Goal: Task Accomplishment & Management: Complete application form

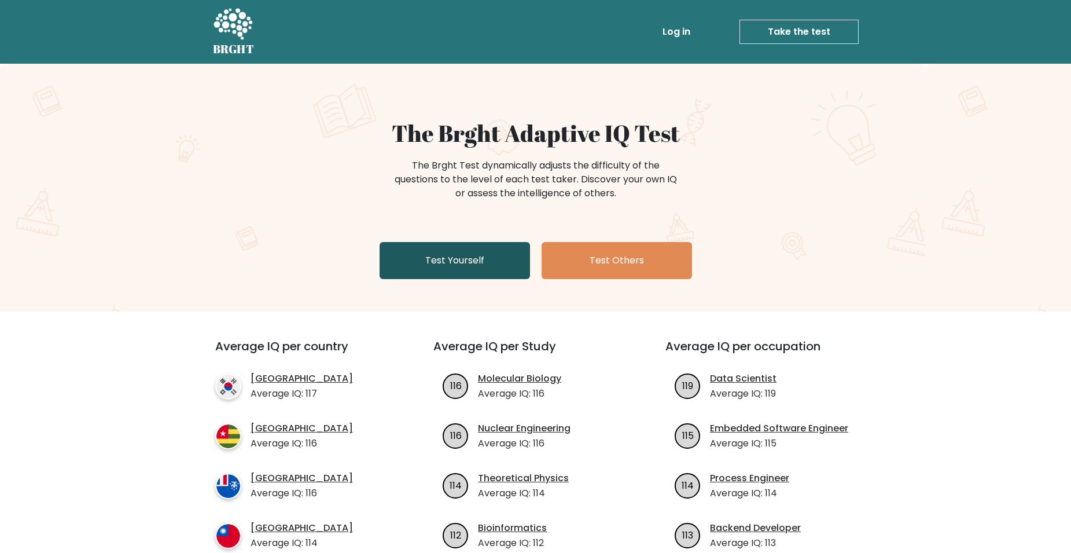
click at [445, 272] on link "Test Yourself" at bounding box center [455, 260] width 150 height 37
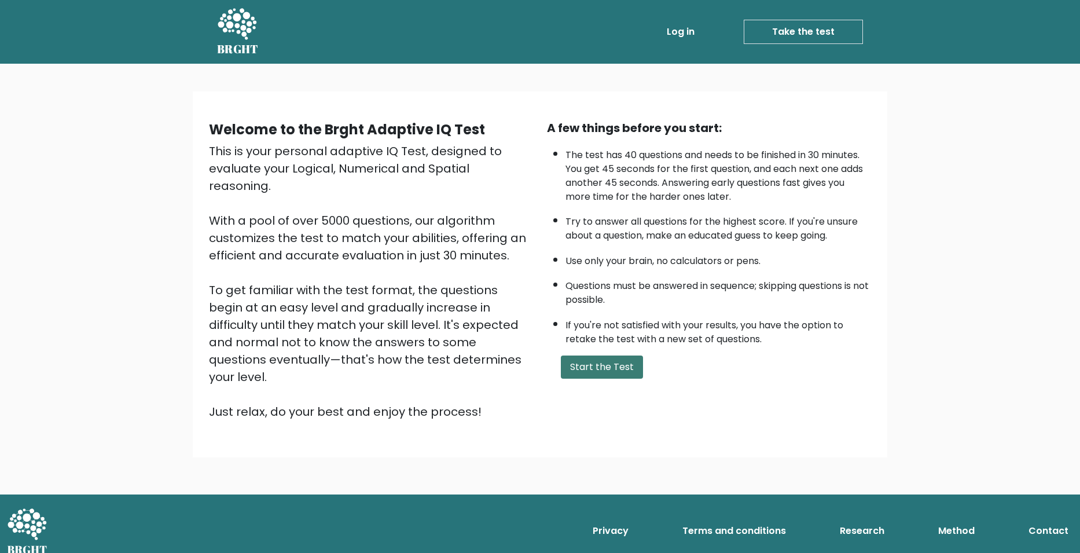
click at [618, 377] on div "A few things before you start: The test has 40 questions and needs to be finish…" at bounding box center [709, 269] width 338 height 301
click at [587, 358] on button "Start the Test" at bounding box center [602, 366] width 82 height 23
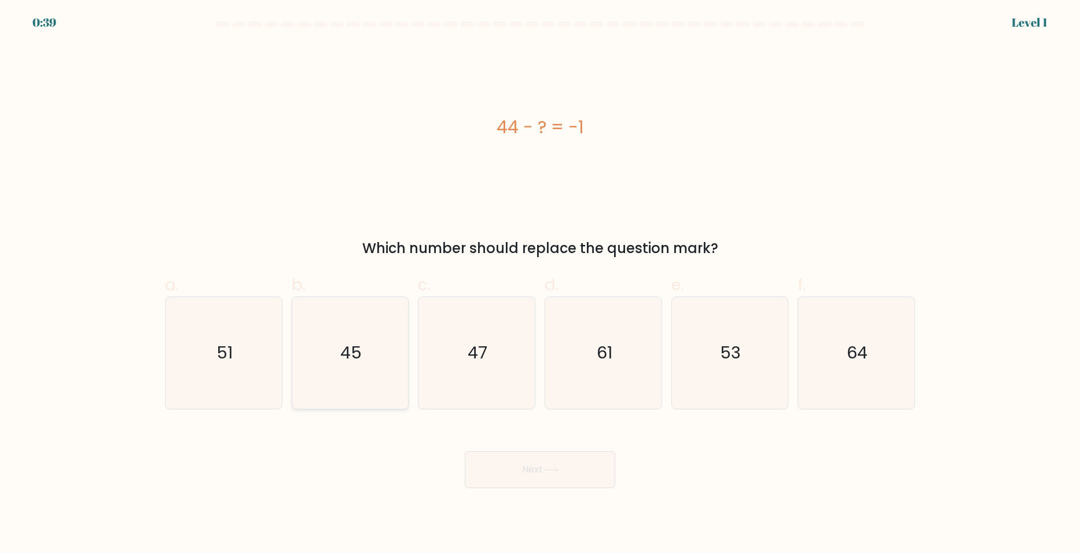
click at [384, 332] on icon "45" at bounding box center [350, 353] width 112 height 112
click at [540, 284] on input "b. 45" at bounding box center [540, 281] width 1 height 8
radio input "true"
click at [509, 466] on button "Next" at bounding box center [540, 469] width 150 height 37
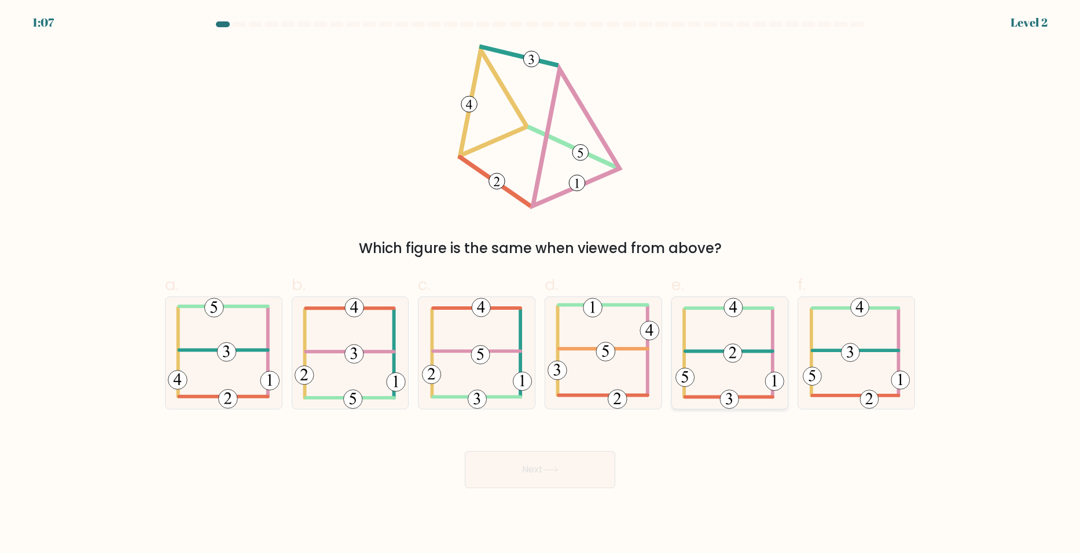
click at [734, 351] on icon at bounding box center [733, 353] width 8 height 12
click at [540, 284] on input "e." at bounding box center [540, 281] width 1 height 8
radio input "true"
click at [562, 456] on button "Next" at bounding box center [540, 469] width 150 height 37
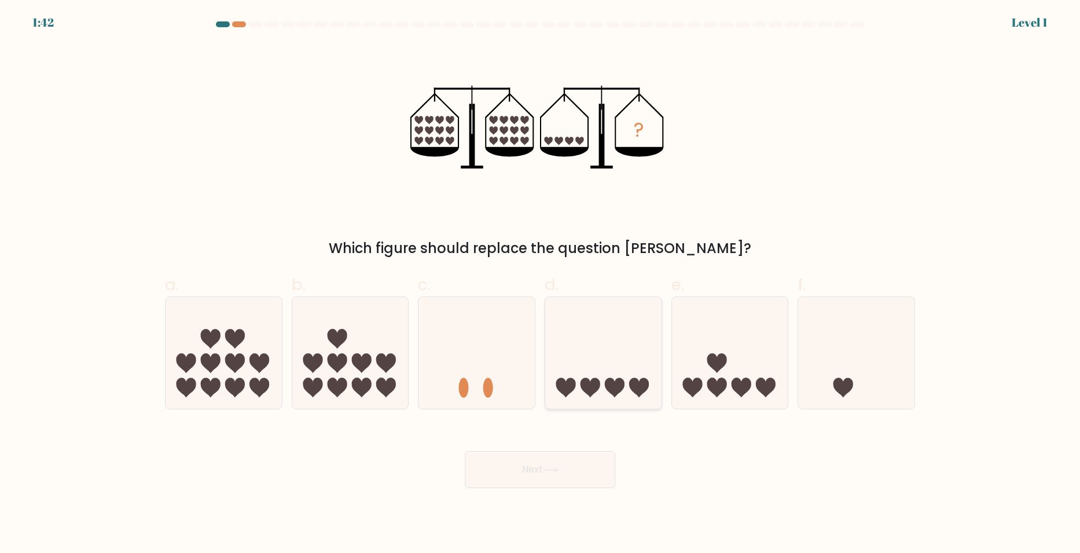
click at [610, 343] on icon at bounding box center [603, 352] width 116 height 96
click at [540, 284] on input "d." at bounding box center [540, 281] width 1 height 8
radio input "true"
click at [564, 473] on button "Next" at bounding box center [540, 469] width 150 height 37
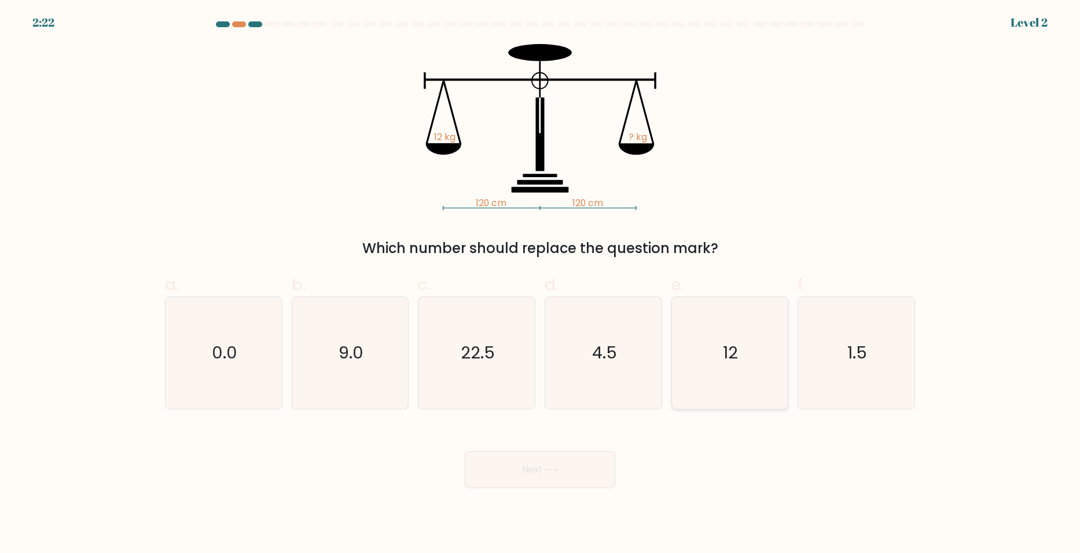
click at [778, 360] on icon "12" at bounding box center [730, 353] width 112 height 112
click at [540, 284] on input "e. 12" at bounding box center [540, 281] width 1 height 8
radio input "true"
click at [577, 483] on button "Next" at bounding box center [540, 469] width 150 height 37
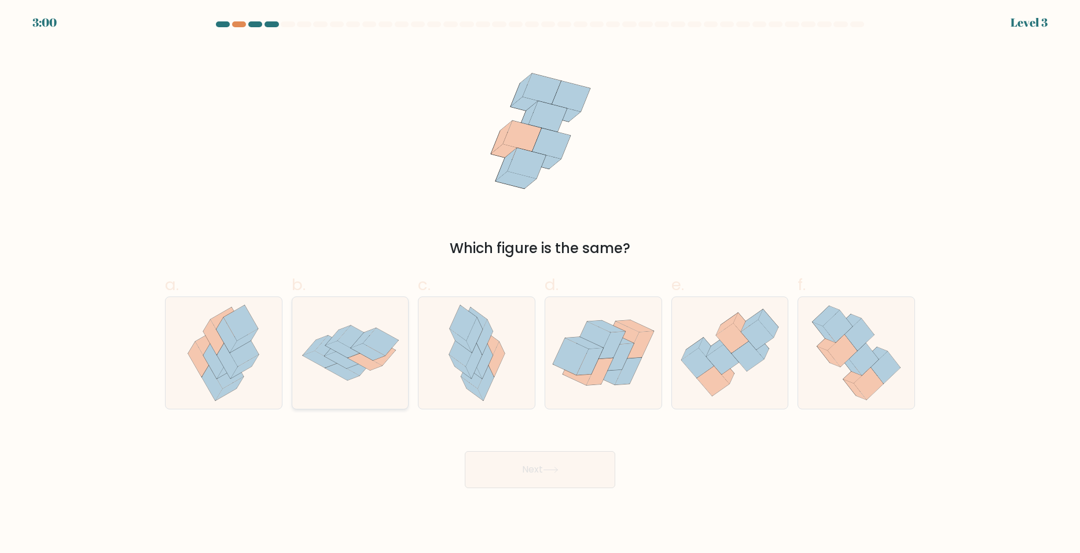
click at [373, 360] on icon at bounding box center [365, 361] width 34 height 17
click at [540, 284] on input "b." at bounding box center [540, 281] width 1 height 8
radio input "true"
click at [476, 464] on button "Next" at bounding box center [540, 469] width 150 height 37
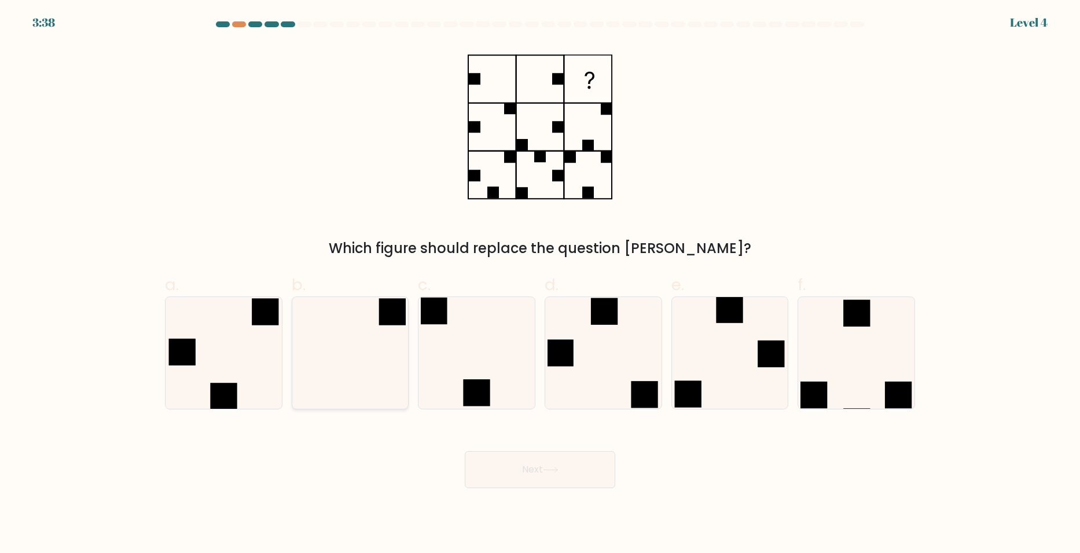
click at [376, 371] on icon at bounding box center [350, 353] width 112 height 112
click at [540, 284] on input "b." at bounding box center [540, 281] width 1 height 8
radio input "true"
drag, startPoint x: 518, startPoint y: 474, endPoint x: 513, endPoint y: 480, distance: 7.4
click at [517, 478] on button "Next" at bounding box center [540, 469] width 150 height 37
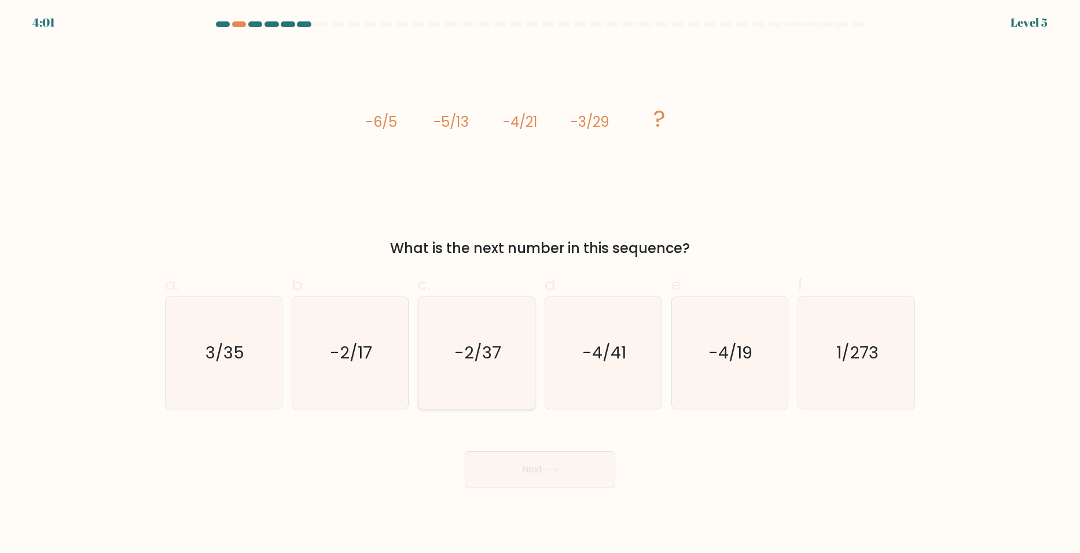
click at [484, 351] on text "-2/37" at bounding box center [477, 352] width 47 height 23
click at [540, 284] on input "c. -2/37" at bounding box center [540, 281] width 1 height 8
radio input "true"
click at [518, 470] on button "Next" at bounding box center [540, 469] width 150 height 37
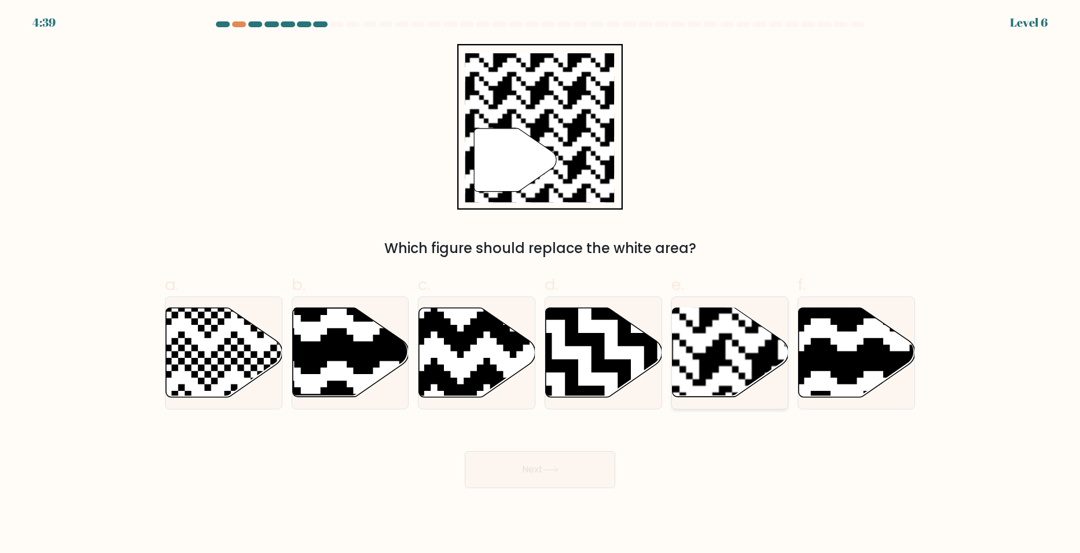
click at [726, 350] on rect at bounding box center [765, 306] width 211 height 211
click at [540, 284] on input "e." at bounding box center [540, 281] width 1 height 8
radio input "true"
click at [583, 476] on button "Next" at bounding box center [540, 469] width 150 height 37
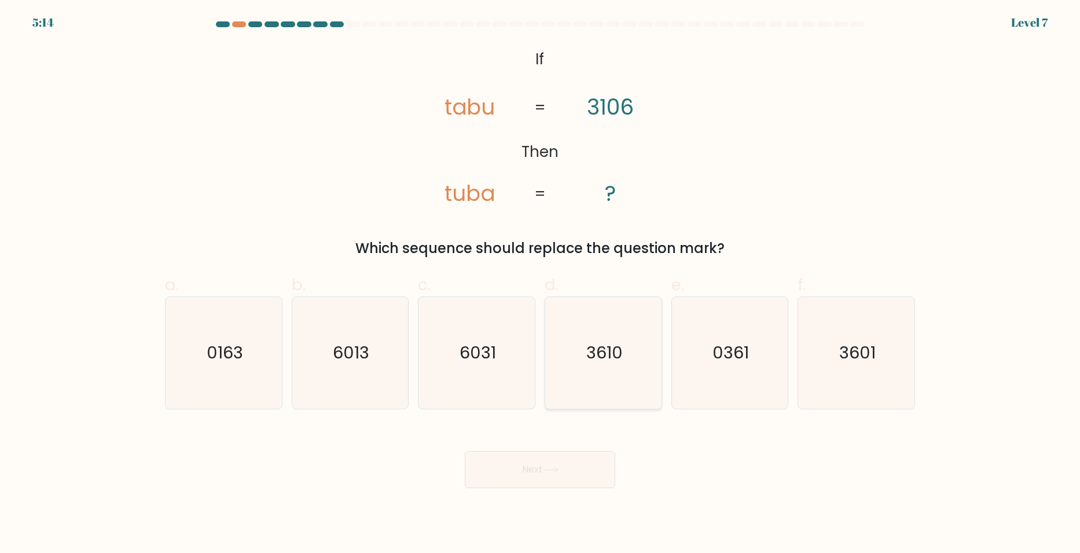
click at [613, 326] on icon "3610" at bounding box center [603, 353] width 112 height 112
click at [540, 284] on input "d. 3610" at bounding box center [540, 281] width 1 height 8
radio input "true"
click at [557, 467] on icon at bounding box center [550, 469] width 14 height 5
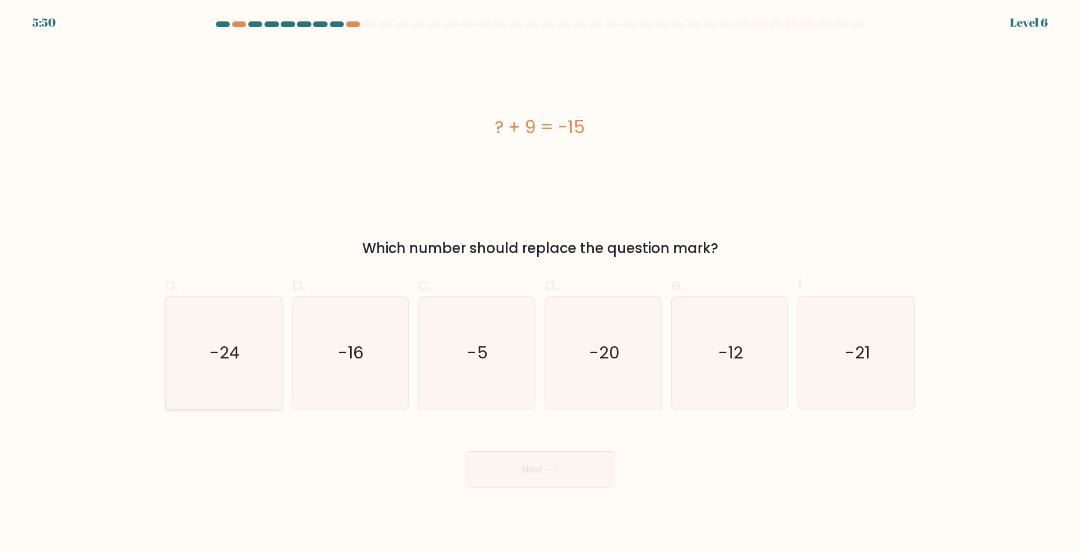
click at [256, 349] on icon "-24" at bounding box center [224, 353] width 112 height 112
click at [540, 284] on input "a. -24" at bounding box center [540, 281] width 1 height 8
radio input "true"
click at [500, 474] on button "Next" at bounding box center [540, 469] width 150 height 37
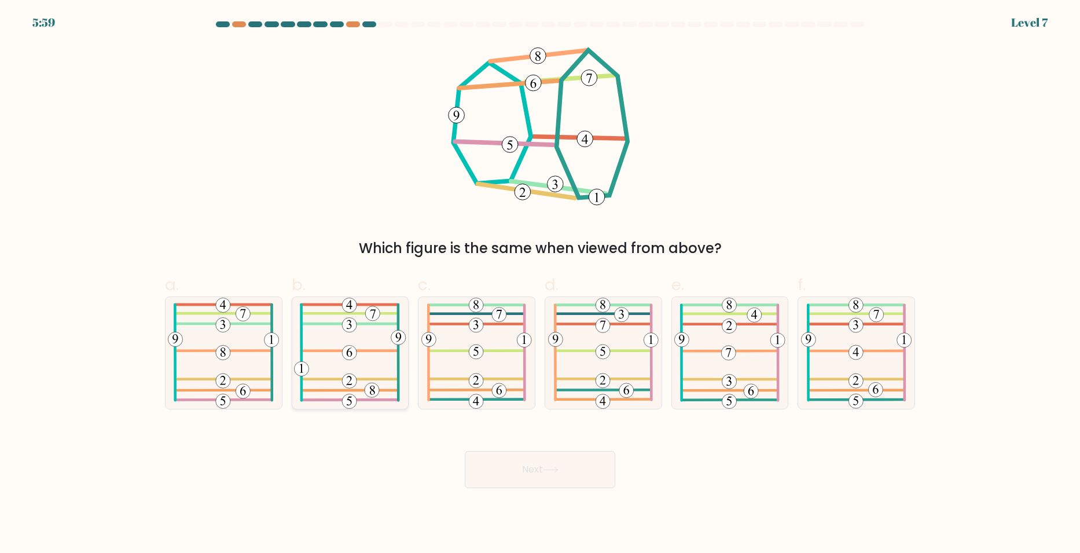
click at [369, 352] on icon at bounding box center [350, 353] width 112 height 112
click at [540, 284] on input "b." at bounding box center [540, 281] width 1 height 8
radio input "true"
click at [535, 474] on button "Next" at bounding box center [540, 469] width 150 height 37
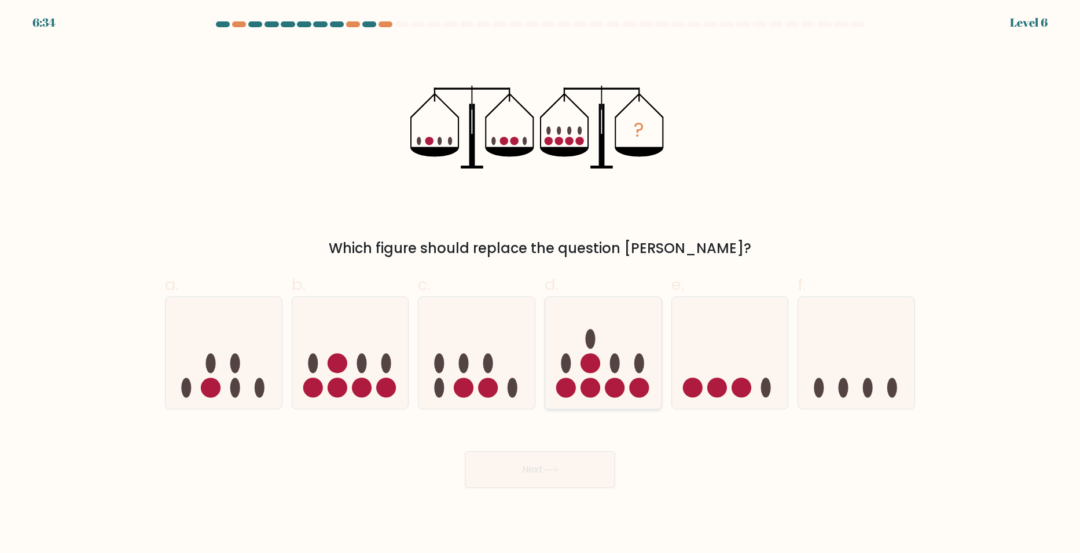
click at [609, 383] on circle at bounding box center [615, 388] width 20 height 20
click at [540, 284] on input "d." at bounding box center [540, 281] width 1 height 8
radio input "true"
click at [557, 462] on button "Next" at bounding box center [540, 469] width 150 height 37
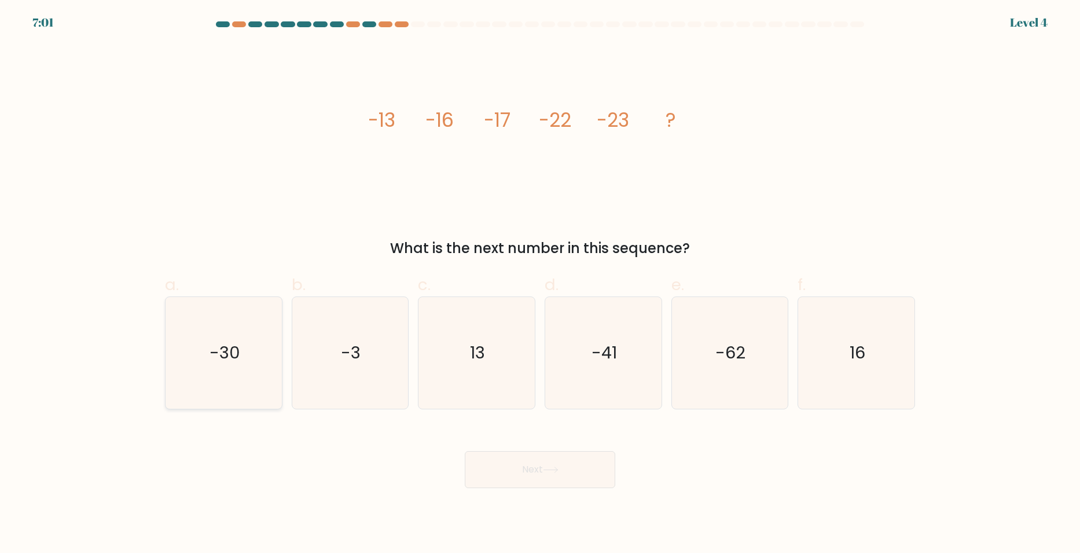
click at [247, 338] on icon "-30" at bounding box center [224, 353] width 112 height 112
click at [540, 284] on input "a. -30" at bounding box center [540, 281] width 1 height 8
radio input "true"
click at [479, 461] on button "Next" at bounding box center [540, 469] width 150 height 37
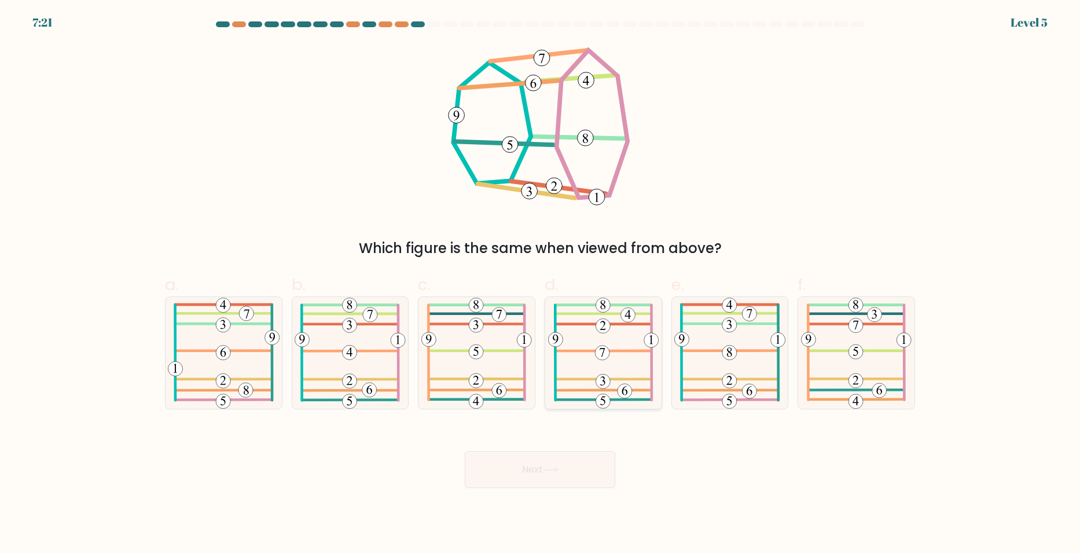
click at [630, 349] on icon at bounding box center [603, 353] width 111 height 112
click at [540, 284] on input "d." at bounding box center [540, 281] width 1 height 8
radio input "true"
click at [586, 466] on button "Next" at bounding box center [540, 469] width 150 height 37
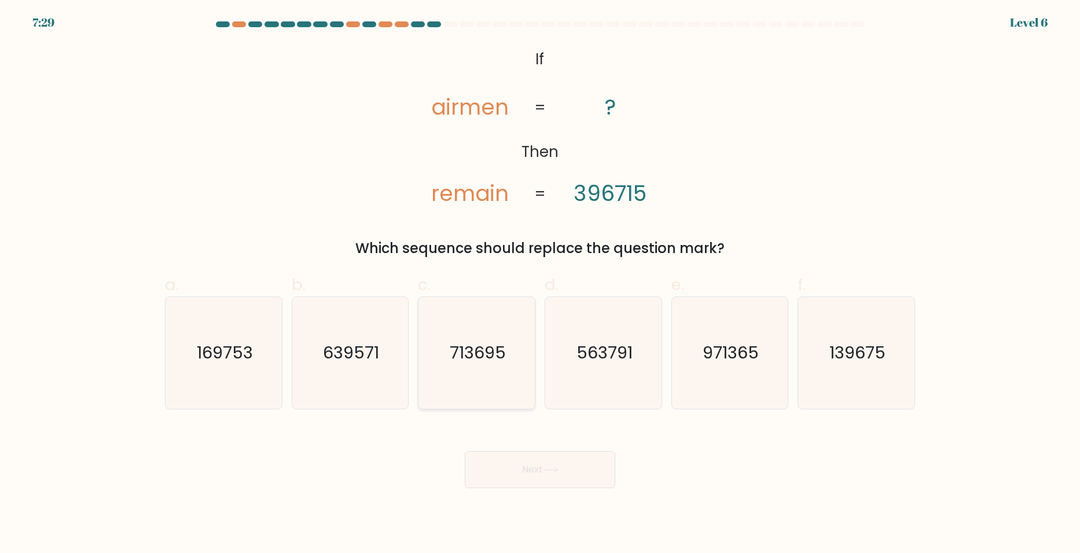
click at [509, 362] on icon "713695" at bounding box center [477, 353] width 112 height 112
click at [540, 284] on input "c. 713695" at bounding box center [540, 281] width 1 height 8
radio input "true"
click at [547, 469] on icon at bounding box center [551, 469] width 16 height 6
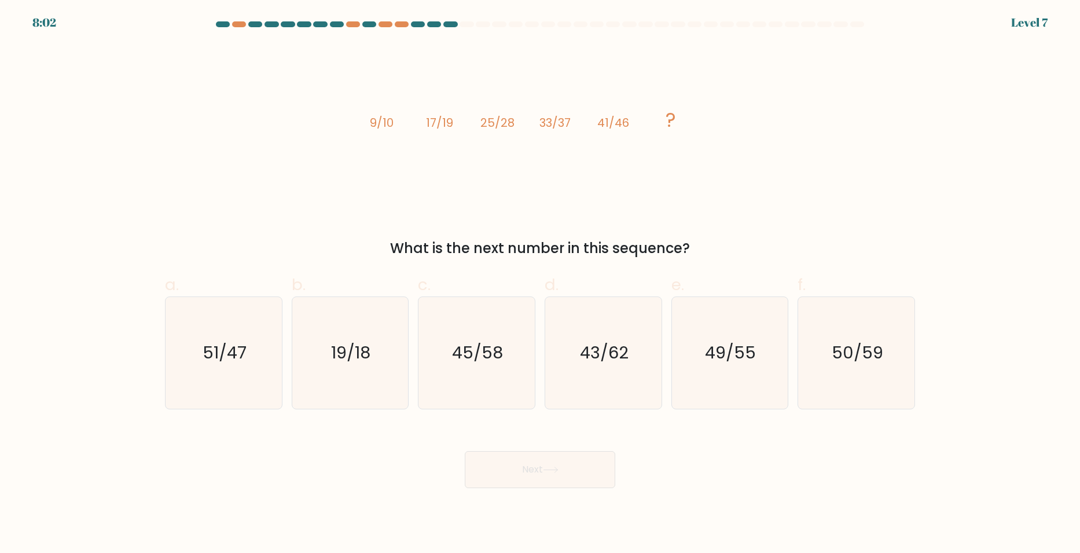
click at [830, 477] on div "Next" at bounding box center [540, 455] width 764 height 65
click at [834, 350] on text "50/59" at bounding box center [857, 352] width 51 height 23
click at [540, 284] on input "f. 50/59" at bounding box center [540, 281] width 1 height 8
radio input "true"
click at [768, 362] on icon "49/55" at bounding box center [730, 353] width 112 height 112
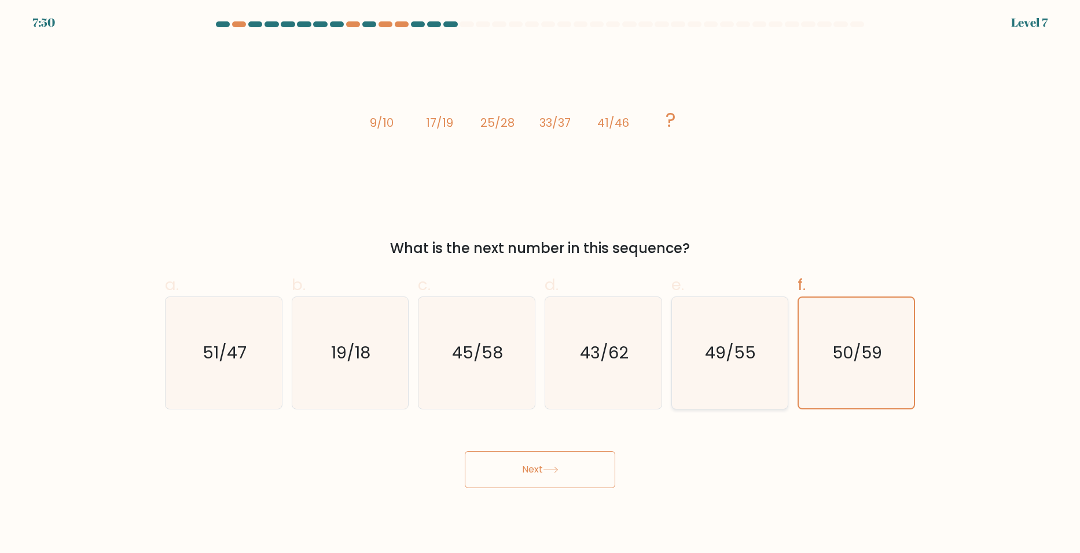
click at [540, 284] on input "e. 49/55" at bounding box center [540, 281] width 1 height 8
radio input "true"
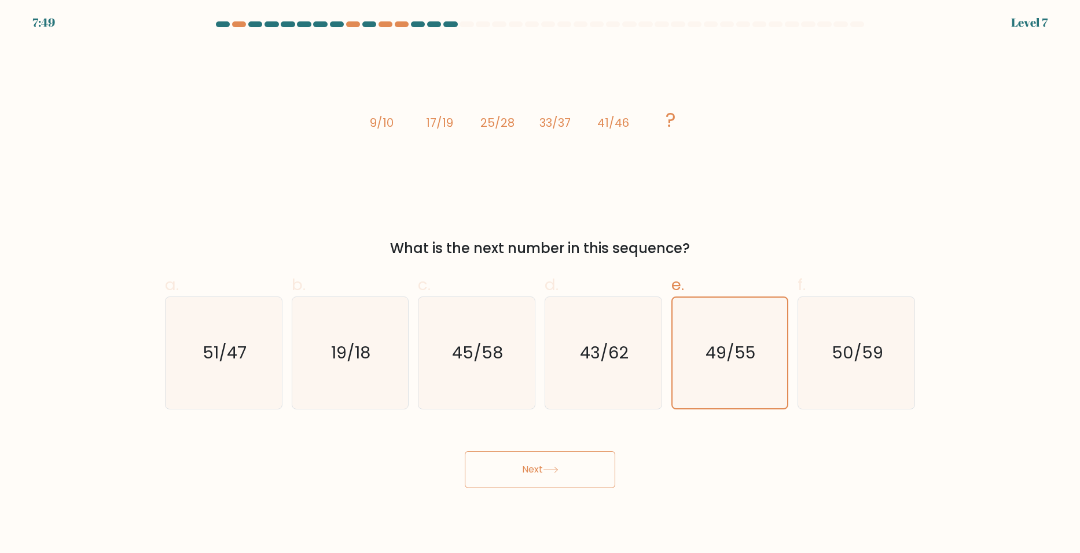
click at [559, 465] on button "Next" at bounding box center [540, 469] width 150 height 37
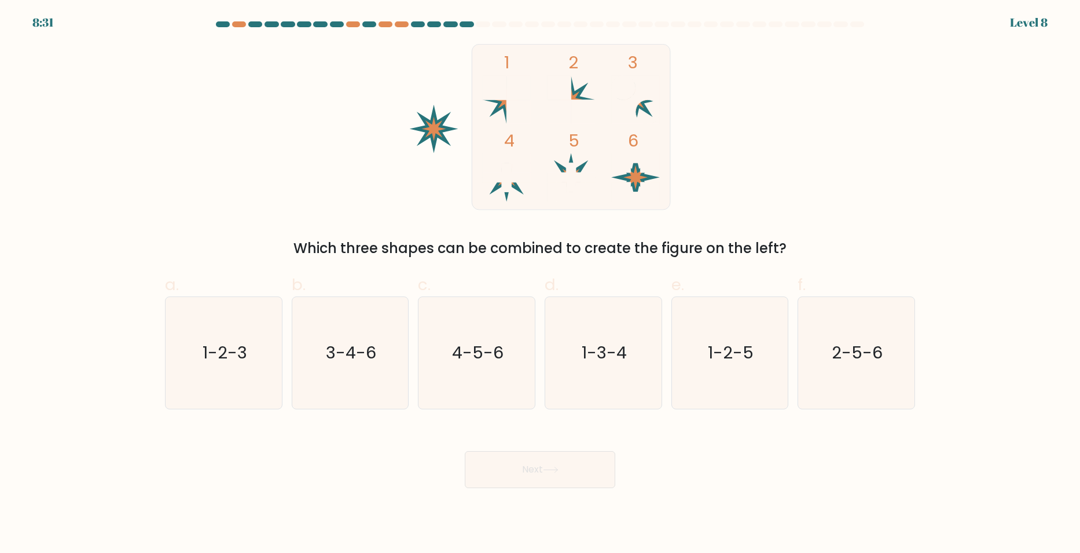
click at [837, 156] on div "1 2 3 4 5 6 Which three shapes can be combined to create the figure on the left?" at bounding box center [540, 151] width 764 height 215
drag, startPoint x: 837, startPoint y: 156, endPoint x: 777, endPoint y: 154, distance: 60.2
click at [777, 157] on div "1 2 3 4 5 6 Which three shapes can be combined to create the figure on the left?" at bounding box center [540, 151] width 764 height 215
click at [474, 324] on icon "4-5-6" at bounding box center [477, 353] width 112 height 112
click at [540, 284] on input "c. 4-5-6" at bounding box center [540, 281] width 1 height 8
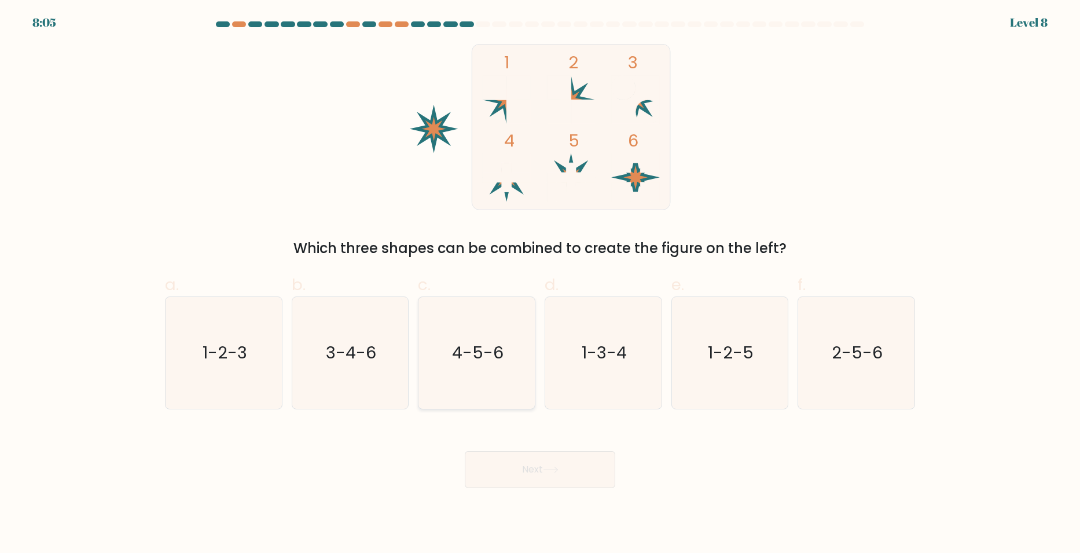
radio input "true"
click at [487, 471] on button "Next" at bounding box center [540, 469] width 150 height 37
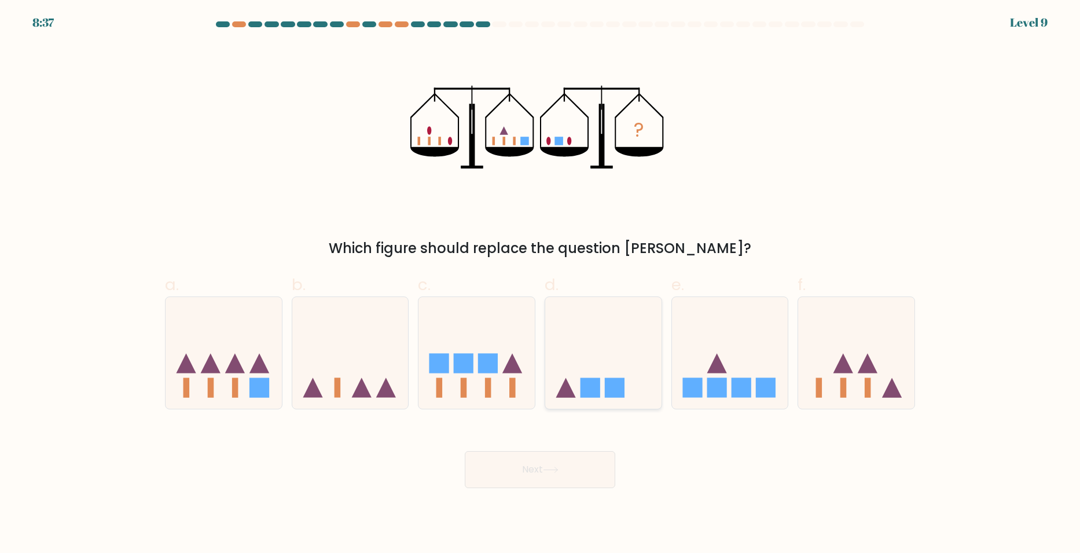
click at [622, 365] on icon at bounding box center [603, 352] width 116 height 96
click at [540, 284] on input "d." at bounding box center [540, 281] width 1 height 8
radio input "true"
click at [595, 456] on button "Next" at bounding box center [540, 469] width 150 height 37
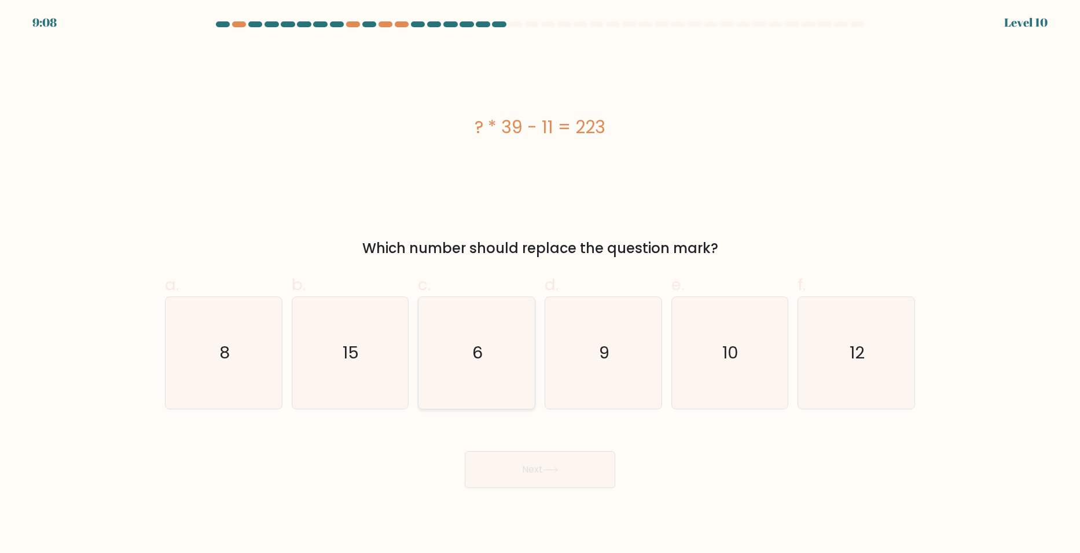
click at [510, 351] on icon "6" at bounding box center [477, 353] width 112 height 112
click at [540, 284] on input "c. 6" at bounding box center [540, 281] width 1 height 8
radio input "true"
click at [490, 461] on button "Next" at bounding box center [540, 469] width 150 height 37
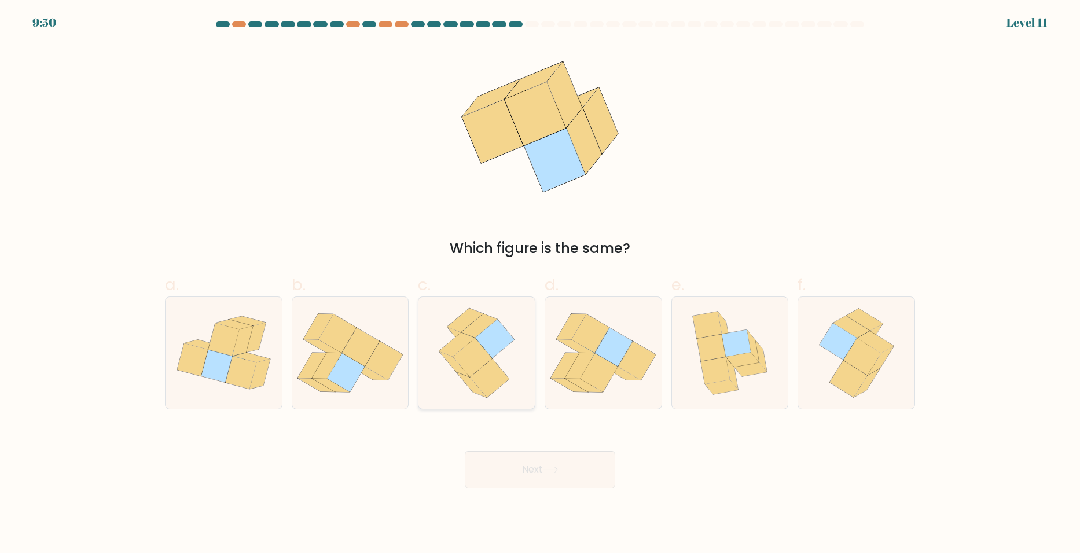
click at [490, 376] on icon at bounding box center [489, 378] width 39 height 39
click at [540, 284] on input "c." at bounding box center [540, 281] width 1 height 8
radio input "true"
click at [501, 459] on button "Next" at bounding box center [540, 469] width 150 height 37
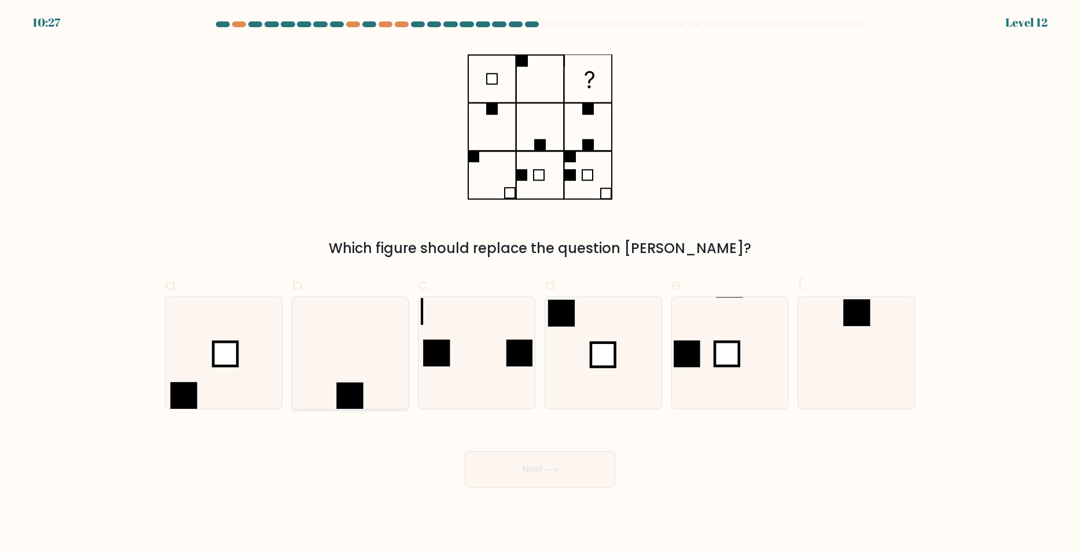
drag, startPoint x: 303, startPoint y: 355, endPoint x: 308, endPoint y: 352, distance: 6.0
click at [305, 354] on icon at bounding box center [350, 353] width 112 height 112
click at [540, 284] on input "b." at bounding box center [540, 281] width 1 height 8
radio input "true"
click at [507, 479] on button "Next" at bounding box center [540, 469] width 150 height 37
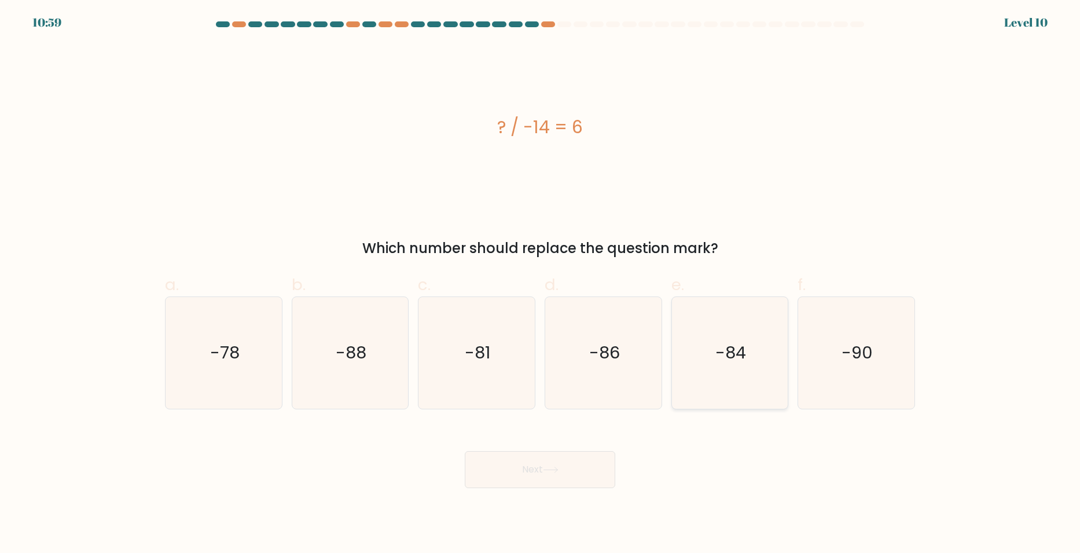
click at [734, 369] on icon "-84" at bounding box center [730, 353] width 112 height 112
click at [540, 284] on input "e. -84" at bounding box center [540, 281] width 1 height 8
radio input "true"
click at [566, 463] on button "Next" at bounding box center [540, 469] width 150 height 37
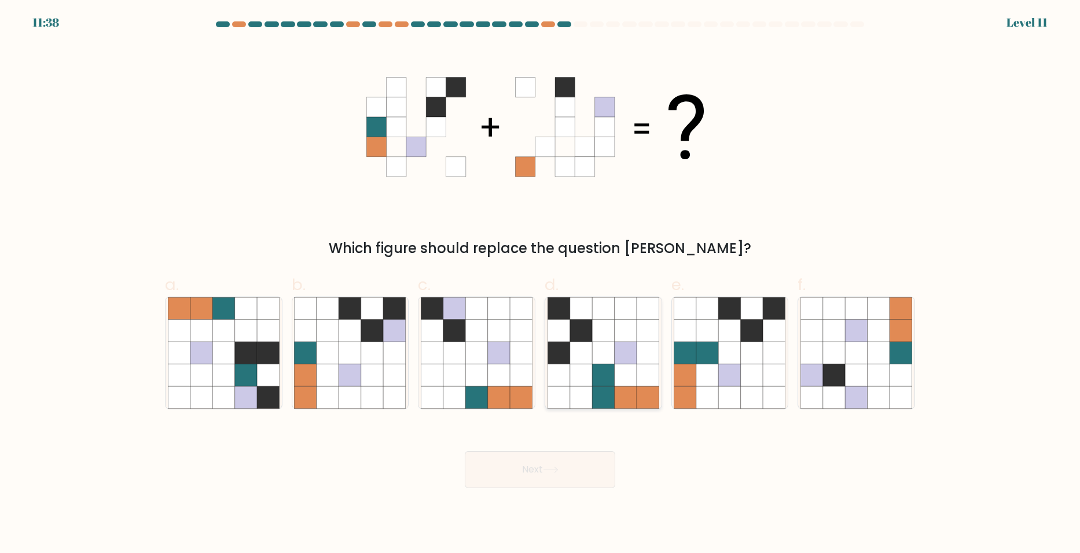
click at [593, 387] on icon at bounding box center [603, 397] width 22 height 22
click at [540, 284] on input "d." at bounding box center [540, 281] width 1 height 8
radio input "true"
click at [704, 347] on icon at bounding box center [707, 352] width 22 height 22
click at [540, 284] on input "e." at bounding box center [540, 281] width 1 height 8
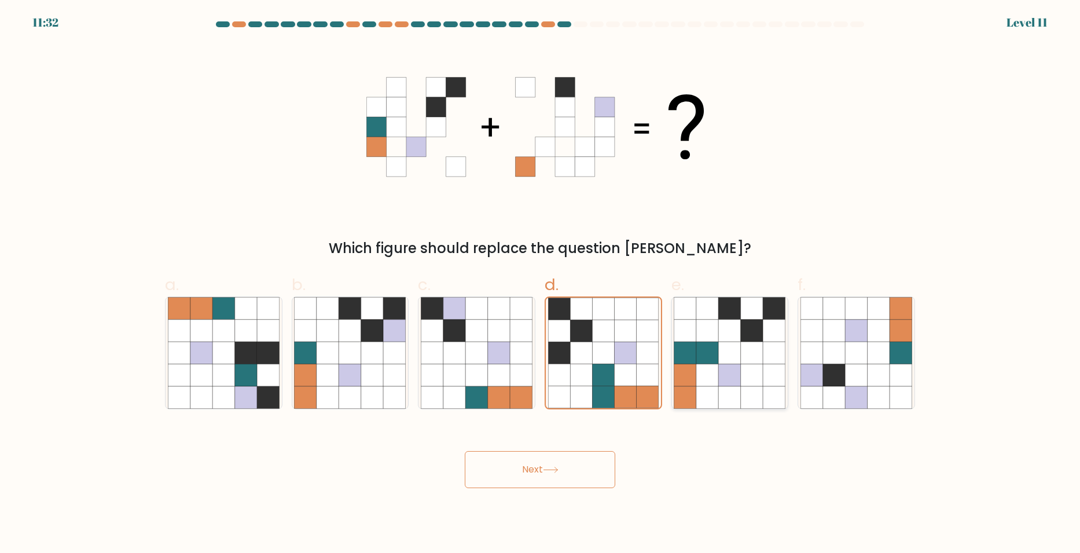
radio input "true"
drag, startPoint x: 522, startPoint y: 483, endPoint x: 527, endPoint y: 479, distance: 6.3
click at [527, 479] on button "Next" at bounding box center [540, 469] width 150 height 37
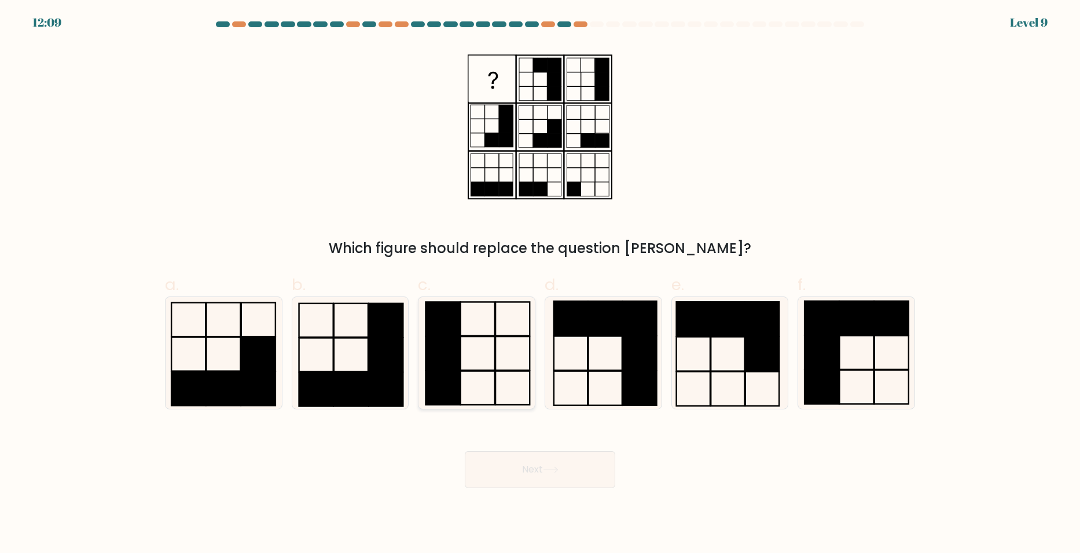
click at [476, 351] on icon at bounding box center [477, 353] width 112 height 112
click at [540, 284] on input "c." at bounding box center [540, 281] width 1 height 8
radio input "true"
drag, startPoint x: 520, startPoint y: 493, endPoint x: 360, endPoint y: 451, distance: 165.1
click at [360, 451] on body "12:06 Level 9" at bounding box center [540, 276] width 1080 height 553
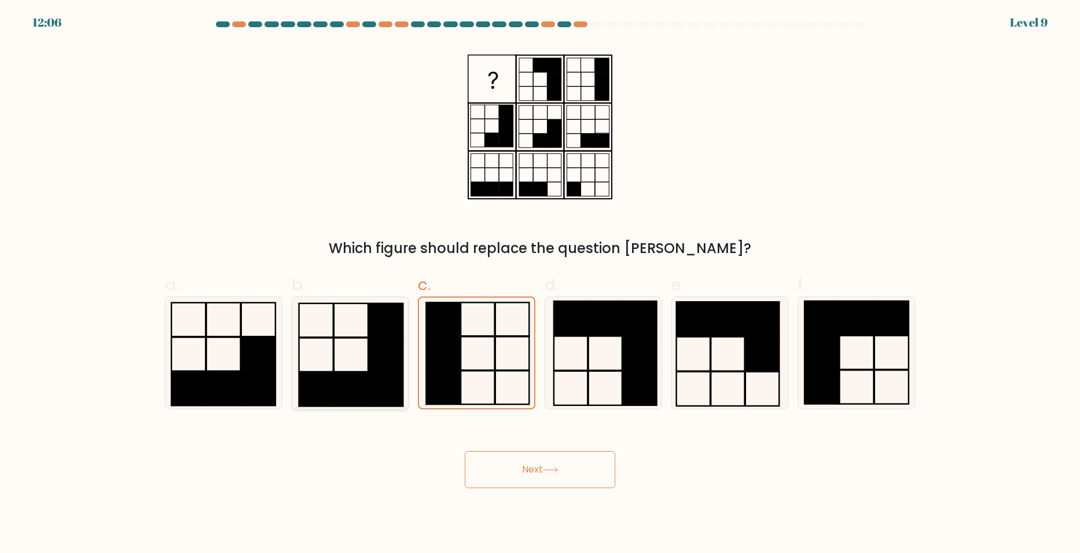
click at [396, 345] on rect at bounding box center [386, 354] width 34 height 34
click at [540, 284] on input "b." at bounding box center [540, 281] width 1 height 8
radio input "true"
click at [557, 469] on icon at bounding box center [550, 469] width 14 height 5
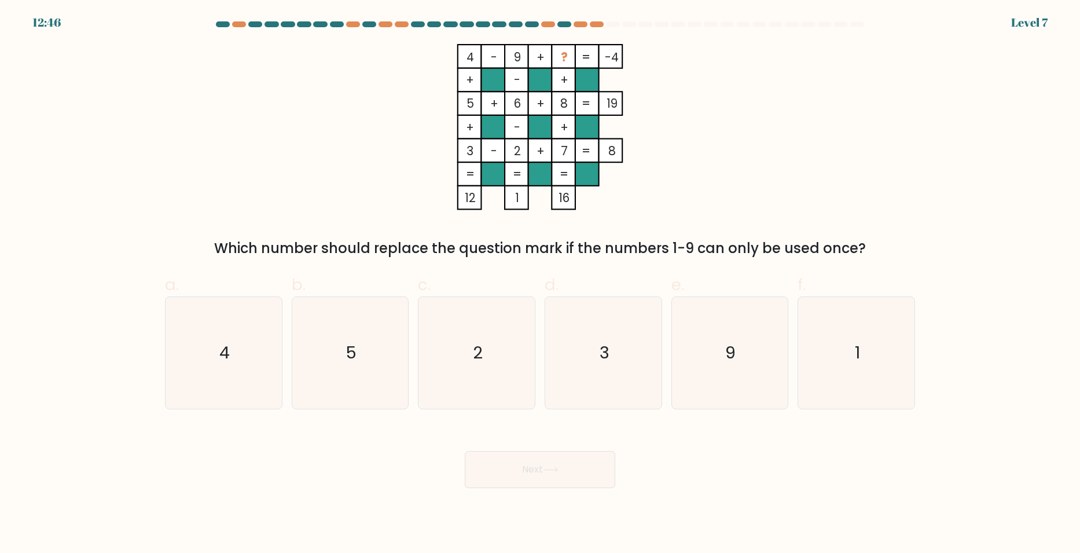
click at [541, 315] on div "d. 3" at bounding box center [603, 341] width 127 height 137
click at [265, 343] on icon "4" at bounding box center [224, 353] width 112 height 112
click at [540, 284] on input "a. 4" at bounding box center [540, 281] width 1 height 8
radio input "true"
click at [334, 366] on icon "5" at bounding box center [350, 353] width 112 height 112
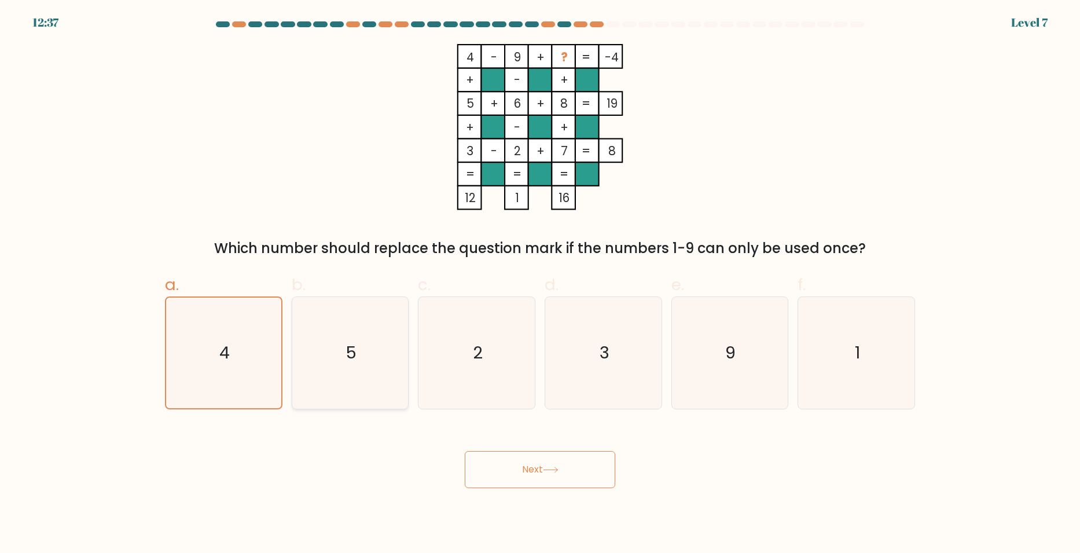
click at [540, 284] on input "b. 5" at bounding box center [540, 281] width 1 height 8
radio input "true"
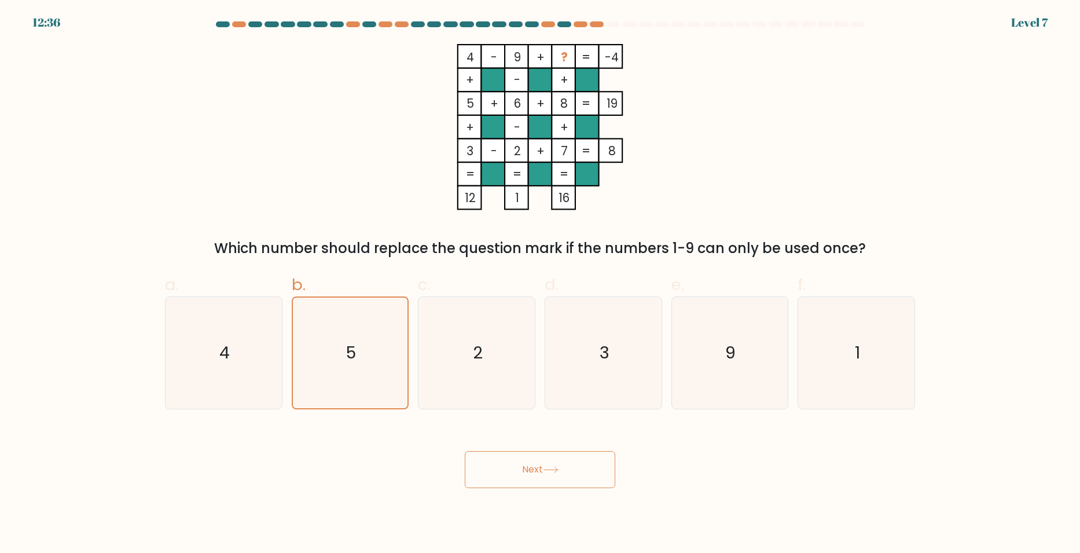
click at [288, 365] on div "b. 5" at bounding box center [350, 341] width 127 height 137
click at [292, 360] on div "5" at bounding box center [350, 352] width 117 height 113
click at [540, 284] on input "b. 5" at bounding box center [540, 281] width 1 height 8
click at [272, 361] on icon "4" at bounding box center [224, 353] width 112 height 112
click at [540, 284] on input "a. 4" at bounding box center [540, 281] width 1 height 8
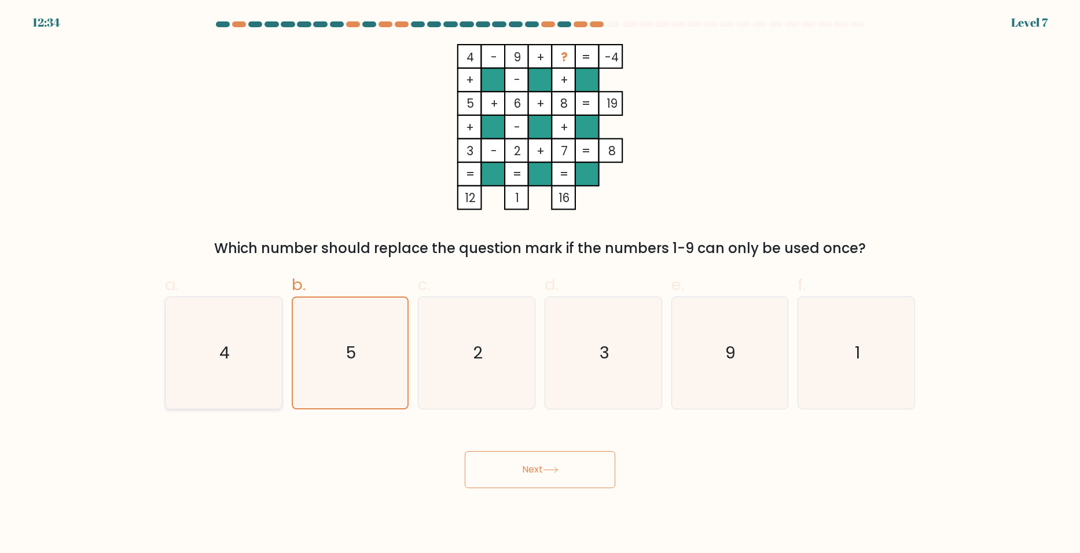
radio input "true"
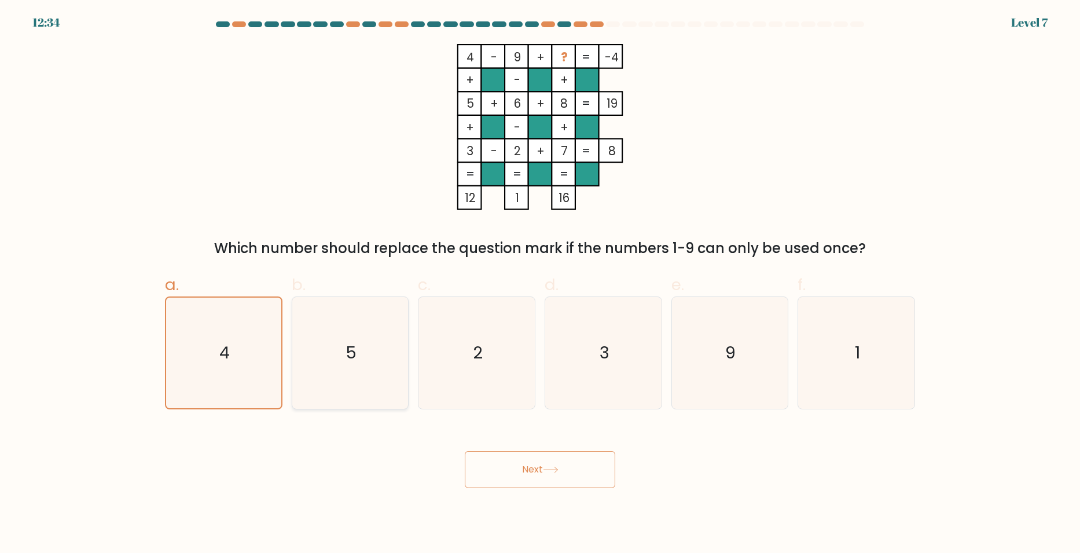
click at [331, 360] on icon "5" at bounding box center [350, 353] width 112 height 112
click at [540, 284] on input "b. 5" at bounding box center [540, 281] width 1 height 8
radio input "true"
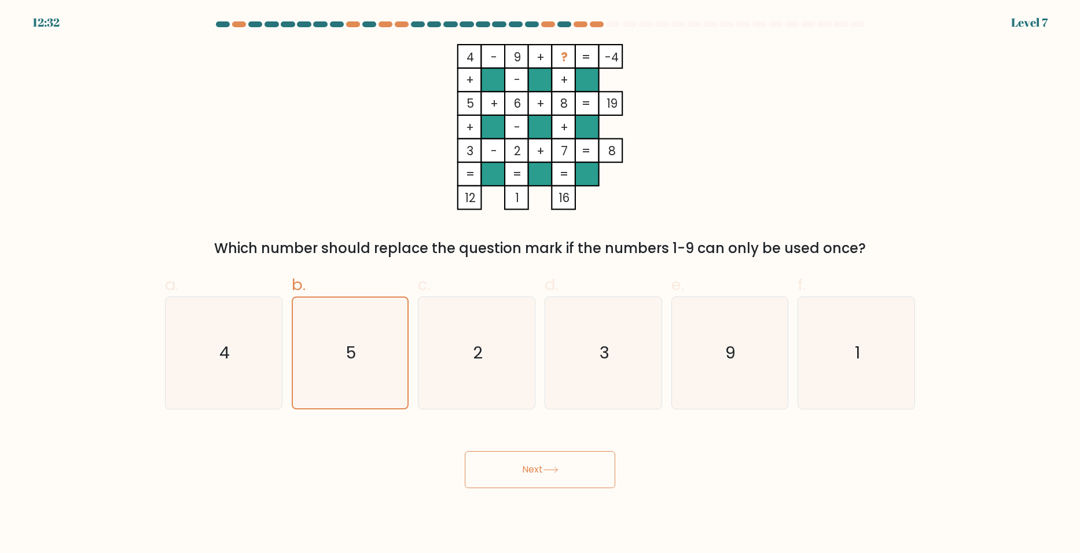
click at [500, 459] on button "Next" at bounding box center [540, 469] width 150 height 37
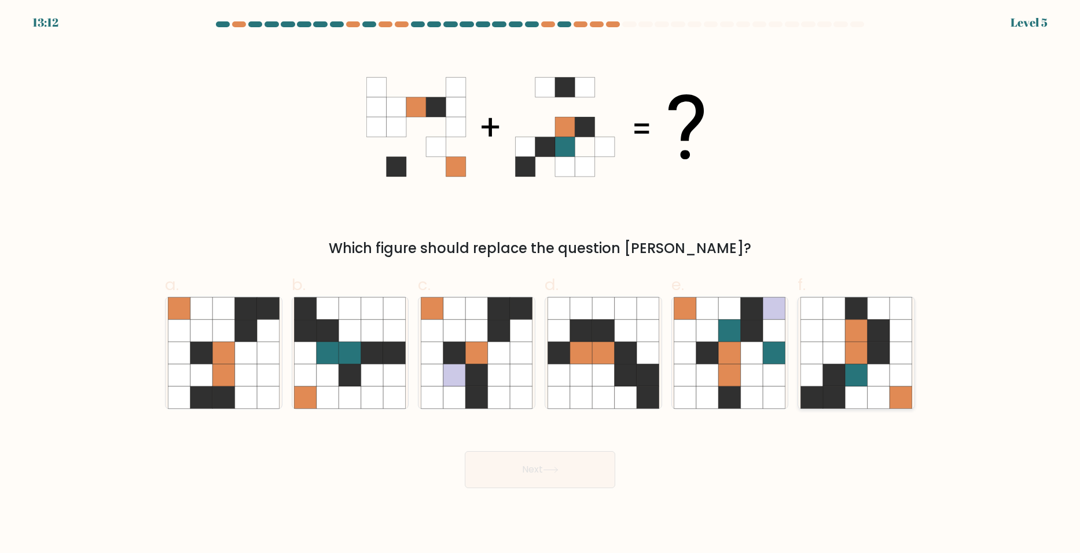
click at [884, 382] on icon at bounding box center [878, 375] width 22 height 22
click at [540, 284] on input "f." at bounding box center [540, 281] width 1 height 8
radio input "true"
click at [561, 457] on button "Next" at bounding box center [540, 469] width 150 height 37
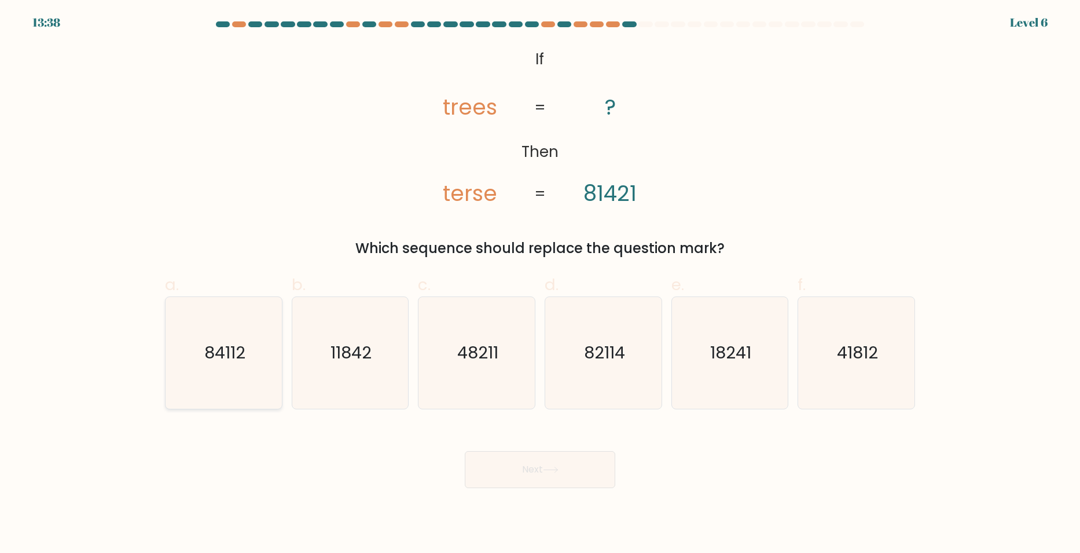
click at [233, 366] on icon "84112" at bounding box center [224, 353] width 112 height 112
click at [540, 284] on input "a. 84112" at bounding box center [540, 281] width 1 height 8
radio input "true"
click at [506, 481] on button "Next" at bounding box center [540, 469] width 150 height 37
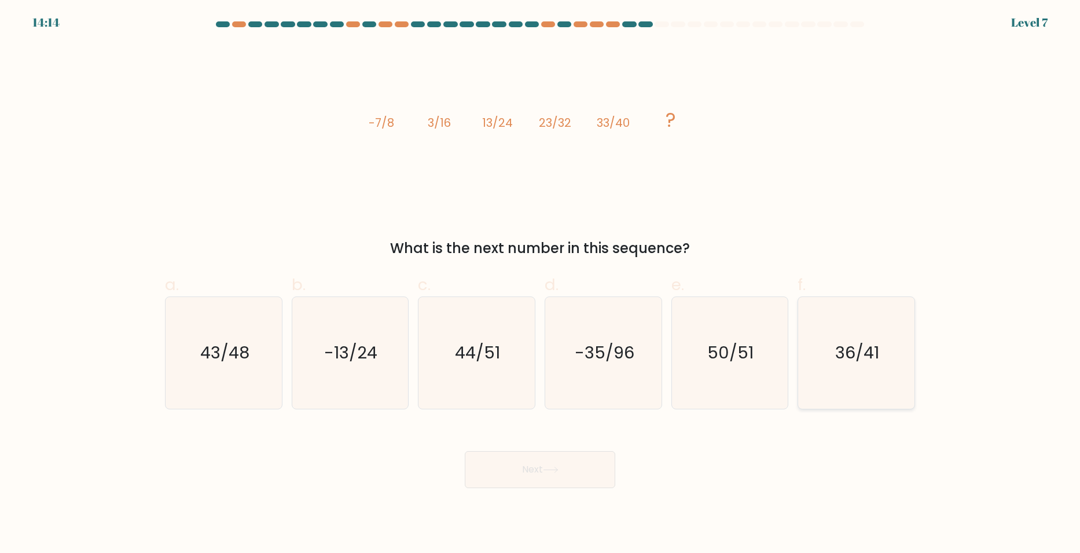
click at [854, 366] on icon "36/41" at bounding box center [856, 353] width 112 height 112
click at [540, 284] on input "f. 36/41" at bounding box center [540, 281] width 1 height 8
radio input "true"
click at [551, 466] on icon at bounding box center [551, 469] width 16 height 6
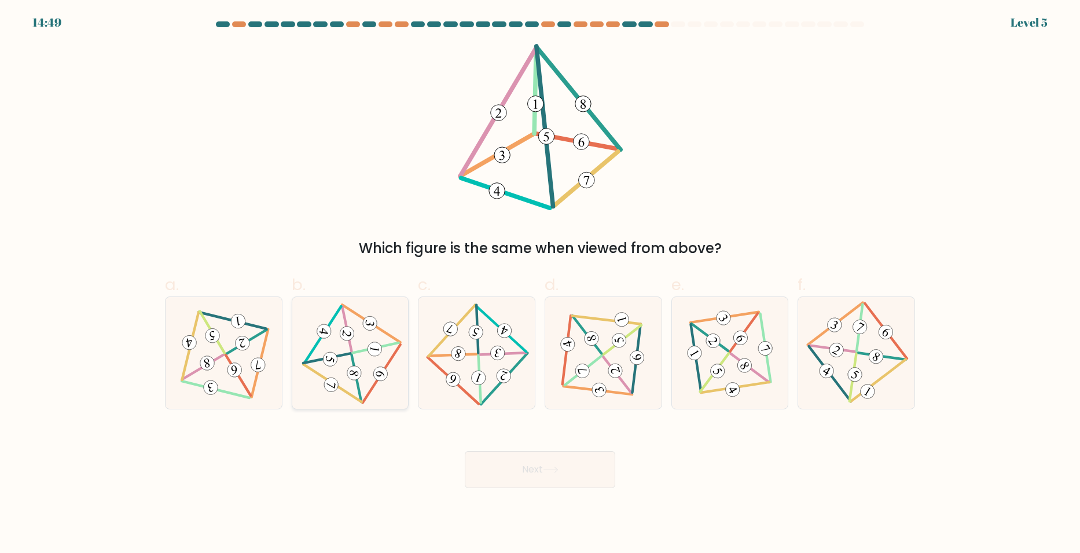
click at [355, 374] on icon at bounding box center [353, 373] width 11 height 10
click at [540, 284] on input "b." at bounding box center [540, 281] width 1 height 8
radio input "true"
click at [508, 475] on button "Next" at bounding box center [540, 469] width 150 height 37
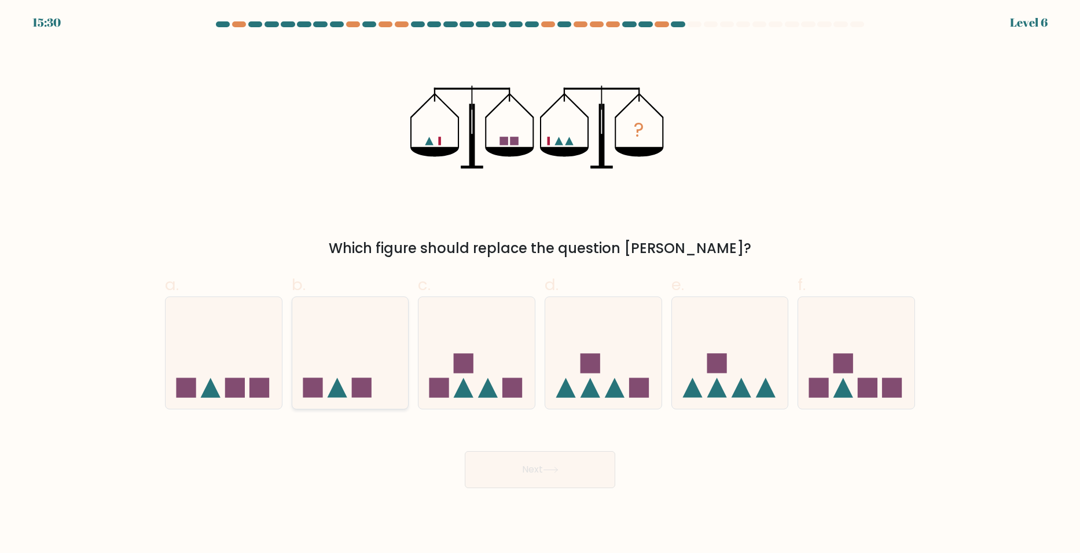
click at [362, 348] on icon at bounding box center [350, 352] width 116 height 96
click at [540, 284] on input "b." at bounding box center [540, 281] width 1 height 8
radio input "true"
click at [506, 474] on button "Next" at bounding box center [540, 469] width 150 height 37
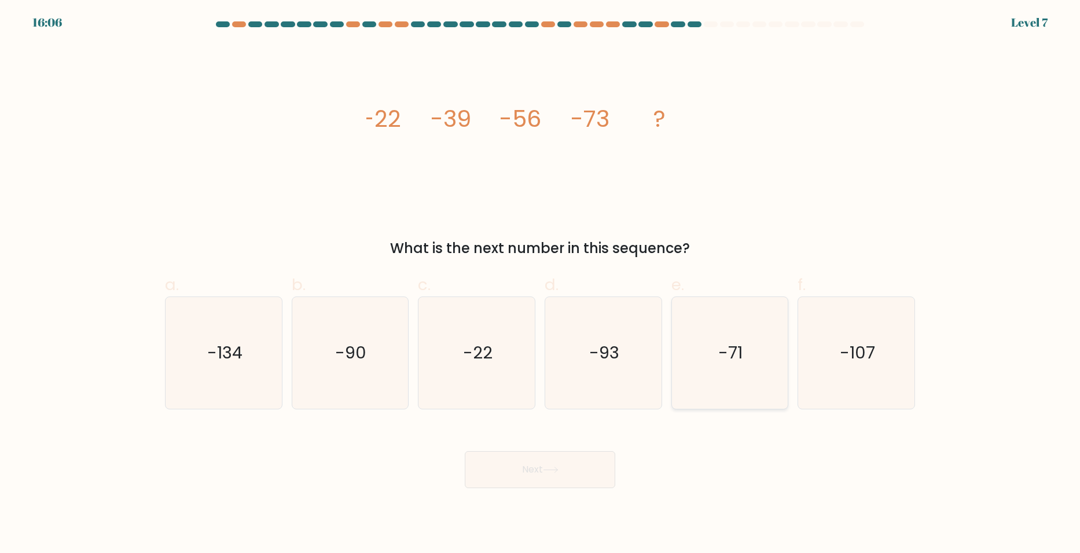
click at [675, 300] on icon "-71" at bounding box center [730, 353] width 112 height 112
click at [540, 284] on input "e. -71" at bounding box center [540, 281] width 1 height 8
radio input "true"
click at [639, 325] on icon "-93" at bounding box center [603, 353] width 112 height 112
click at [540, 284] on input "d. -93" at bounding box center [540, 281] width 1 height 8
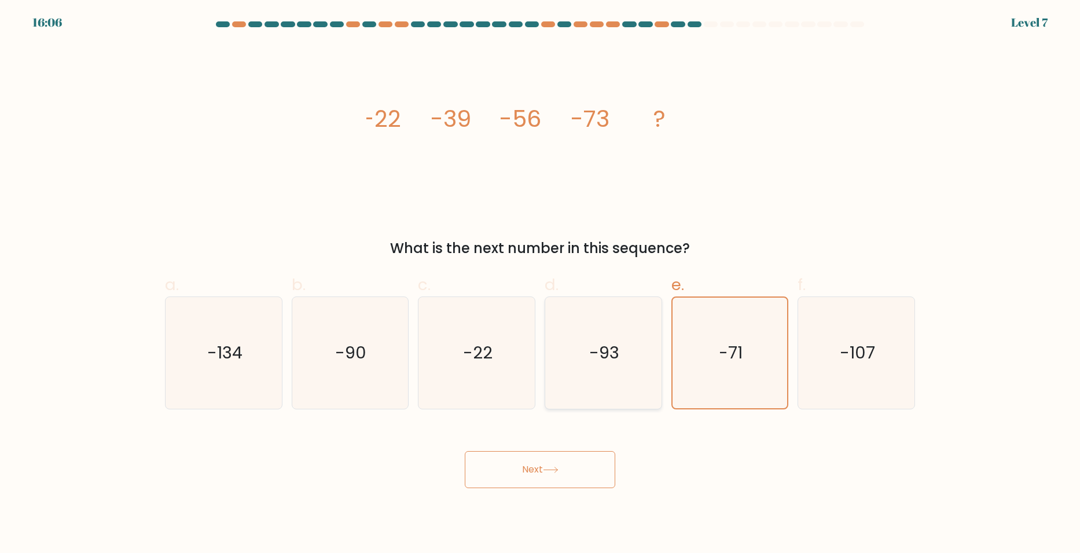
radio input "true"
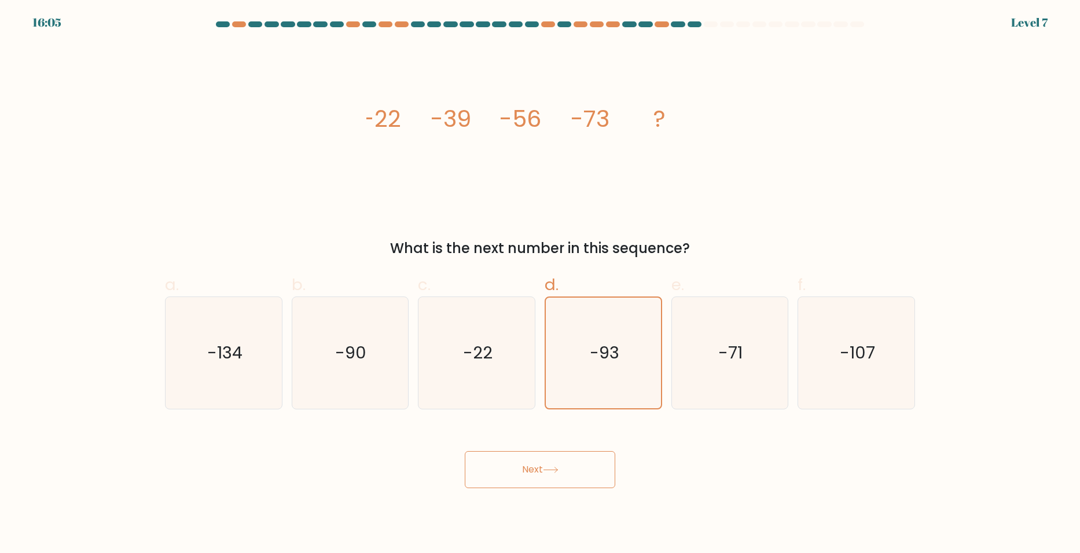
click at [573, 468] on button "Next" at bounding box center [540, 469] width 150 height 37
